Goal: Obtain resource: Obtain resource

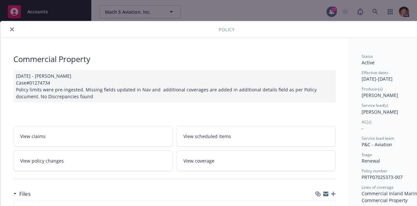
click at [14, 28] on button "close" at bounding box center [12, 29] width 8 height 8
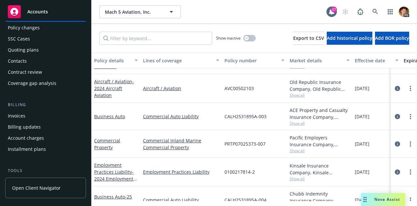
scroll to position [39, 0]
click at [25, 116] on div "Invoices" at bounding box center [17, 116] width 18 height 10
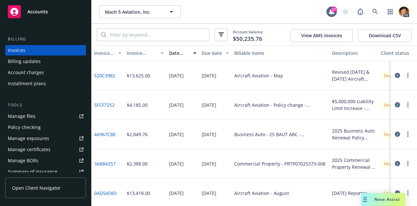
scroll to position [105, 0]
click at [33, 115] on div "Manage files" at bounding box center [22, 116] width 28 height 10
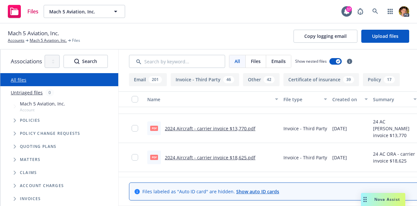
scroll to position [764, 0]
